Goal: Task Accomplishment & Management: Manage account settings

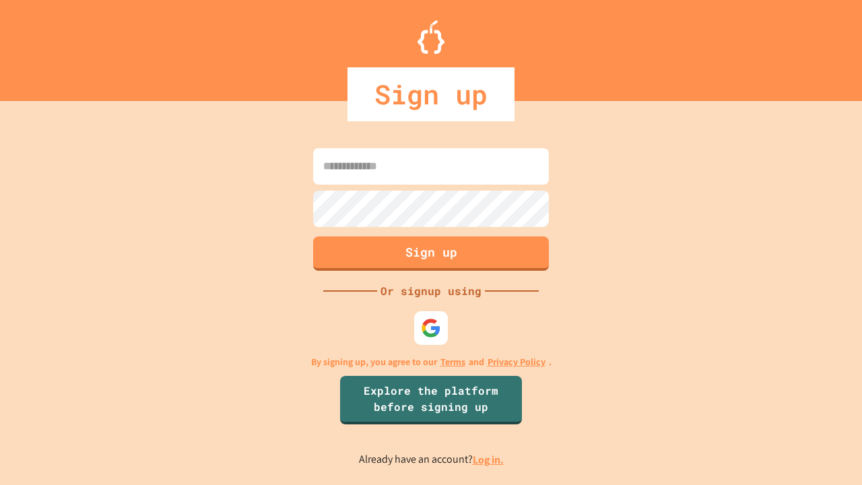
click at [489, 459] on link "Log in." at bounding box center [488, 460] width 31 height 14
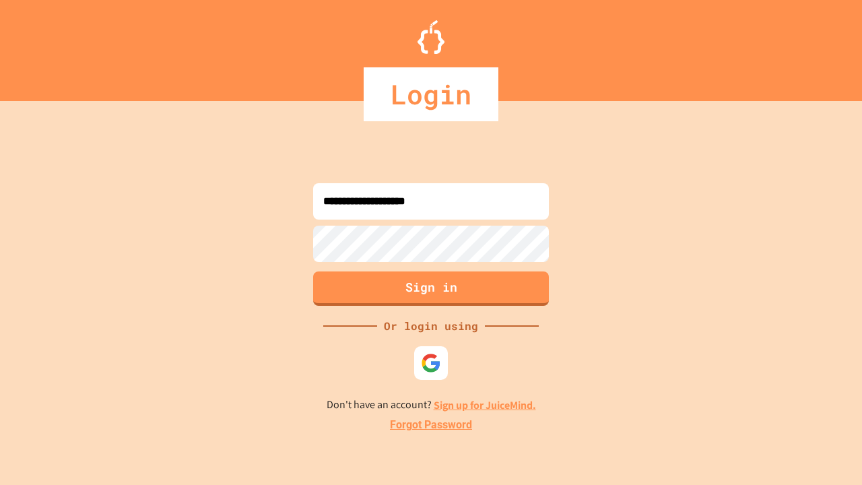
type input "**********"
